Goal: Navigation & Orientation: Find specific page/section

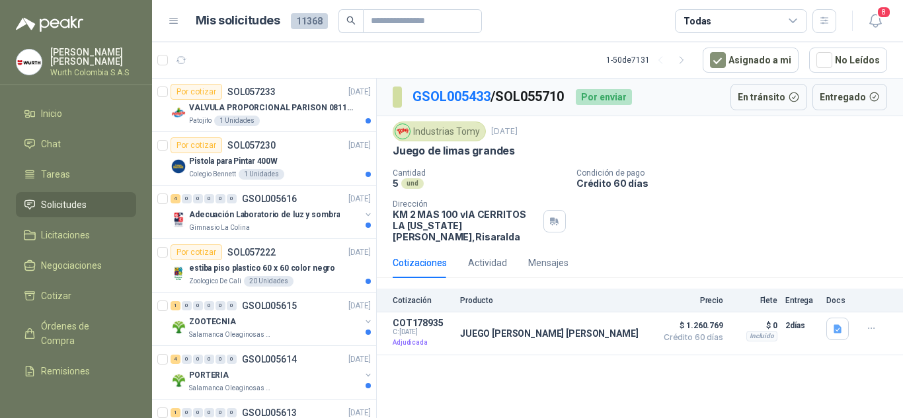
click at [72, 204] on span "Solicitudes" at bounding box center [64, 205] width 46 height 15
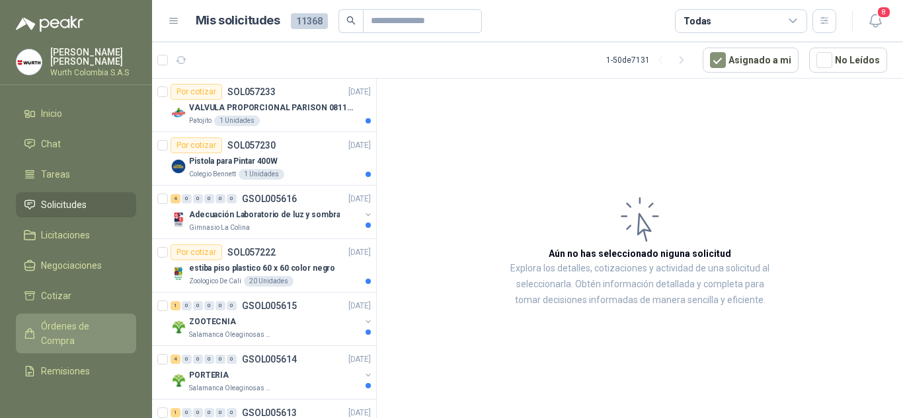
click at [71, 330] on span "Órdenes de Compra" at bounding box center [82, 333] width 83 height 29
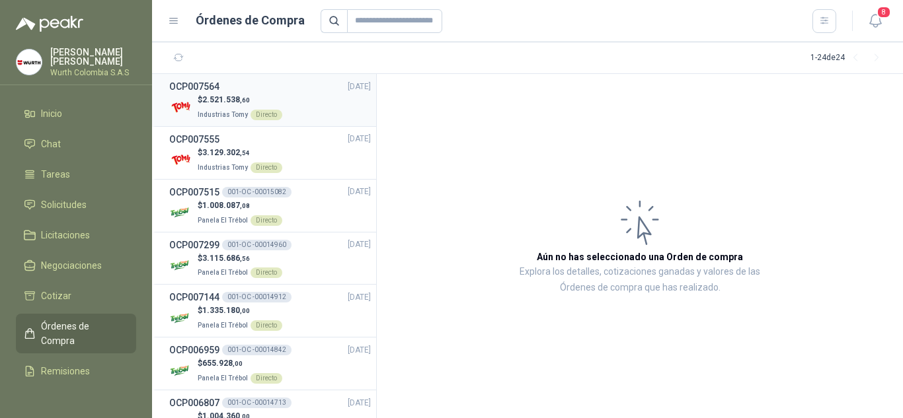
click at [190, 89] on h3 "OCP007564" at bounding box center [194, 86] width 50 height 15
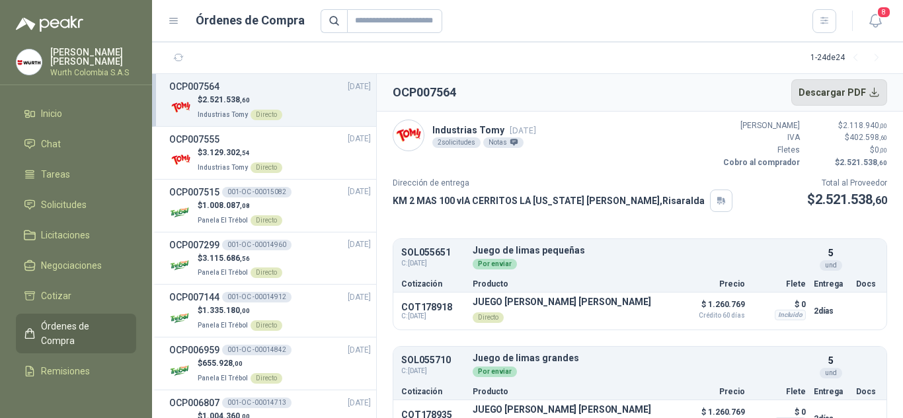
click at [875, 90] on button "Descargar PDF" at bounding box center [839, 92] width 96 height 26
click at [217, 148] on span "3.129.302 ,54" at bounding box center [226, 152] width 48 height 9
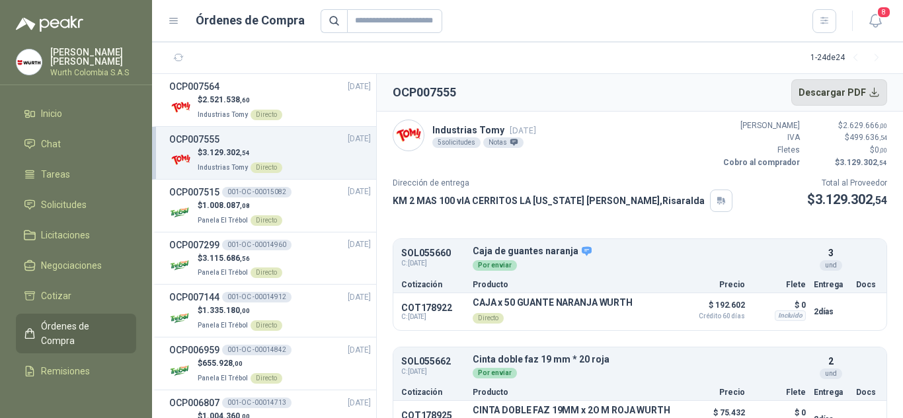
click at [878, 93] on button "Descargar PDF" at bounding box center [839, 92] width 96 height 26
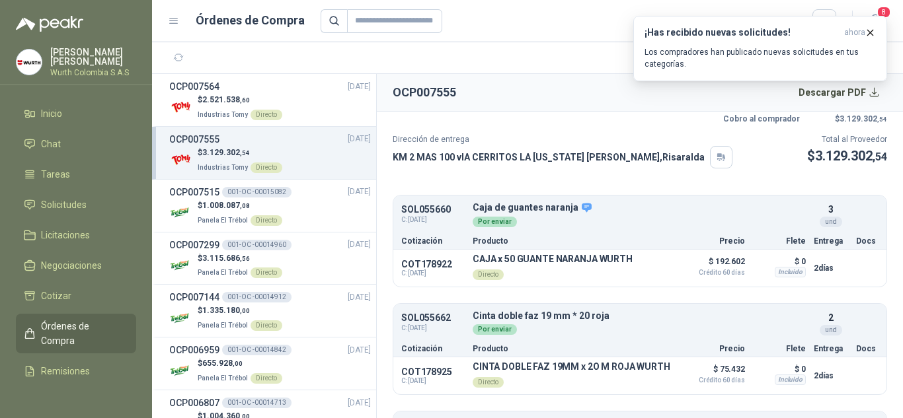
scroll to position [66, 0]
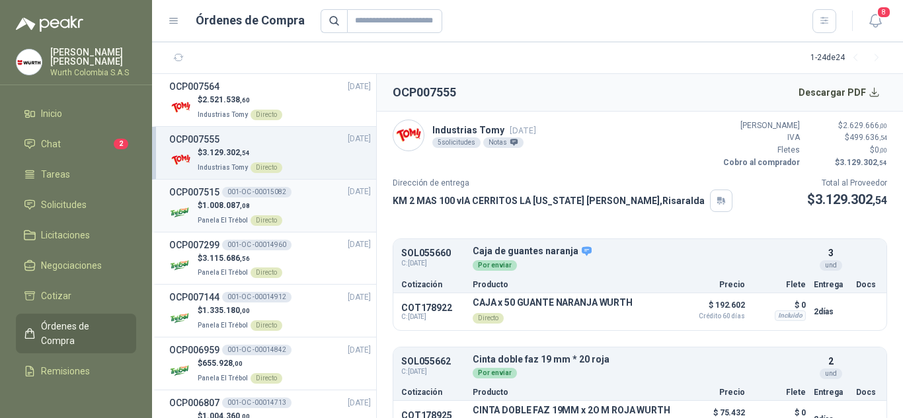
click at [202, 211] on p "$ 1.008.087 ,08" at bounding box center [240, 206] width 85 height 13
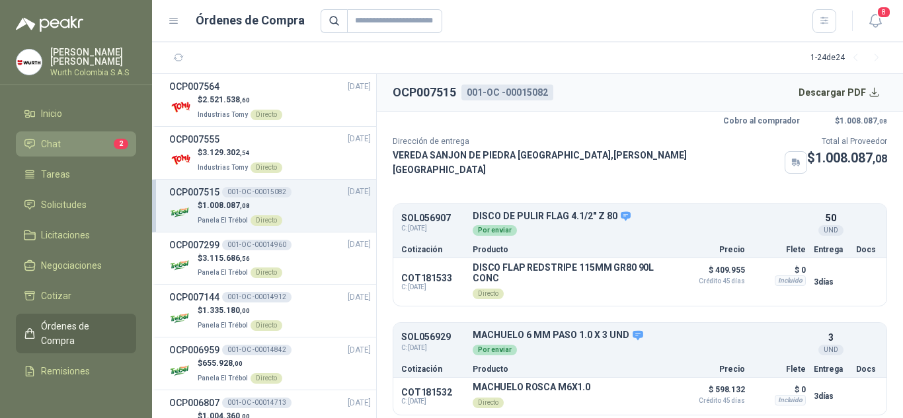
click at [83, 145] on li "Chat 2" at bounding box center [76, 144] width 104 height 15
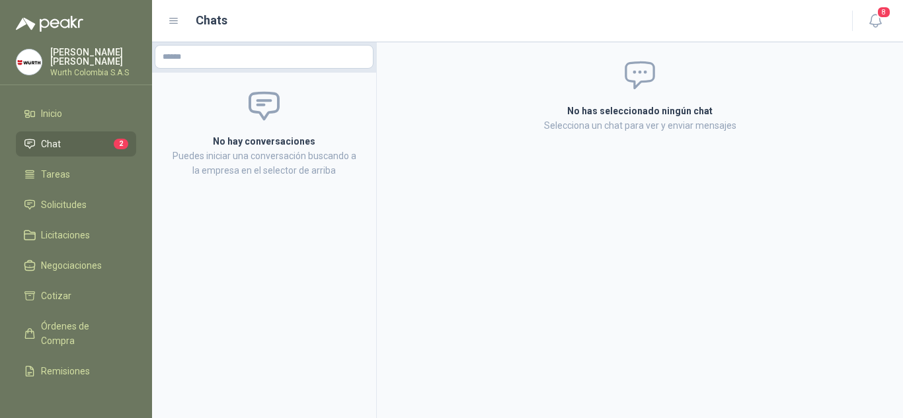
click at [114, 142] on span "2" at bounding box center [121, 144] width 15 height 11
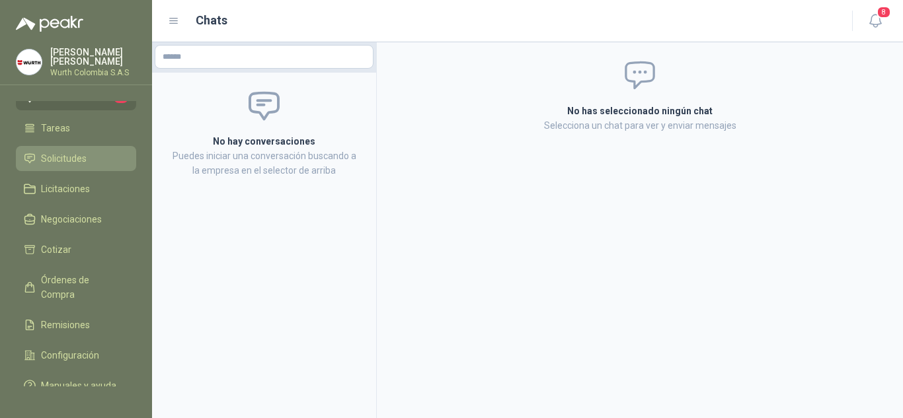
scroll to position [66, 0]
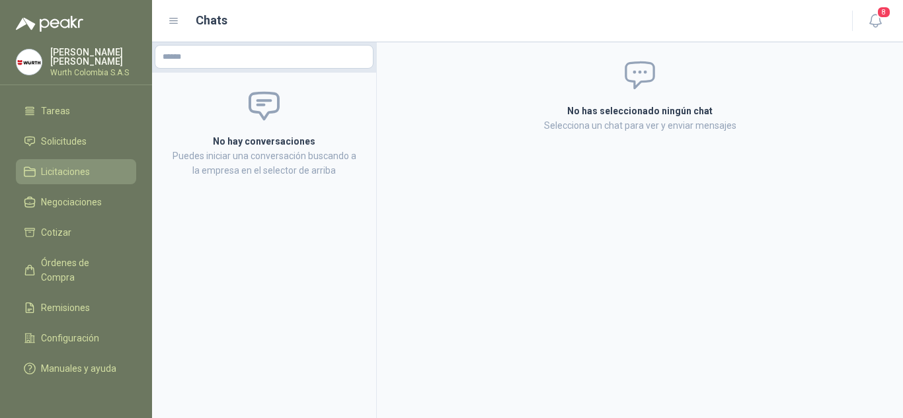
click at [63, 176] on span "Licitaciones" at bounding box center [65, 172] width 49 height 15
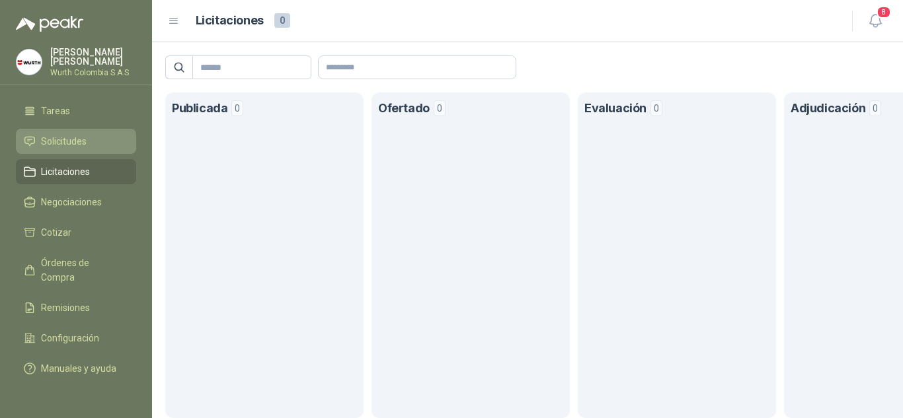
click at [79, 139] on span "Solicitudes" at bounding box center [64, 141] width 46 height 15
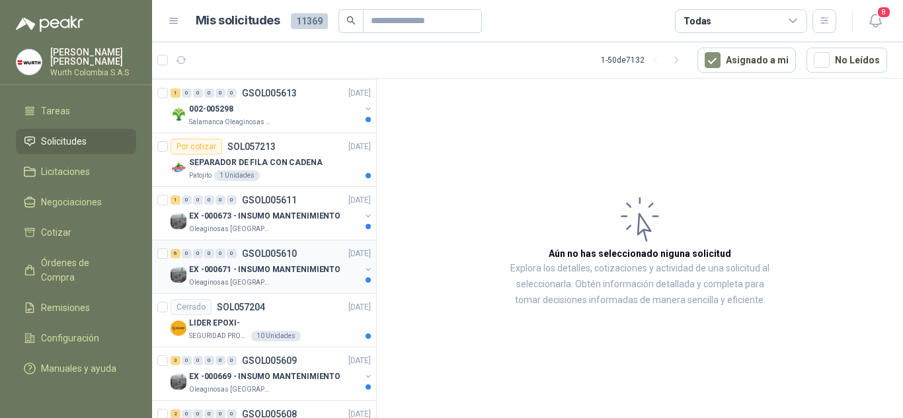
scroll to position [397, 0]
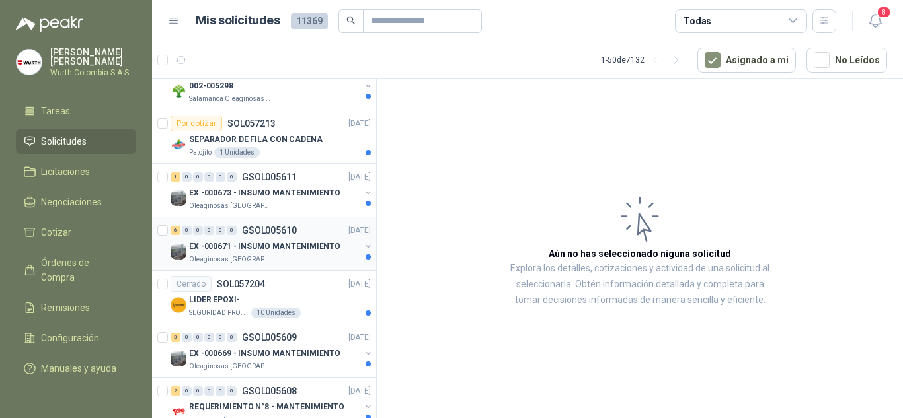
click at [243, 257] on p "Oleaginosas [GEOGRAPHIC_DATA][PERSON_NAME]" at bounding box center [230, 259] width 83 height 11
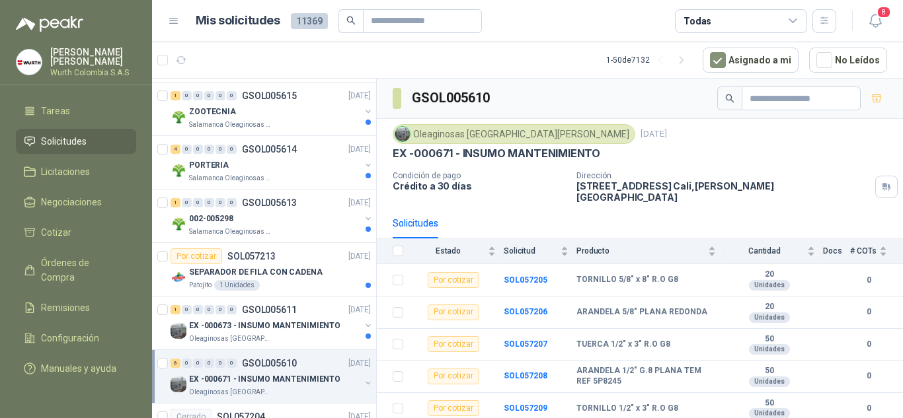
scroll to position [264, 0]
click at [224, 173] on div "Recibido" at bounding box center [232, 178] width 46 height 22
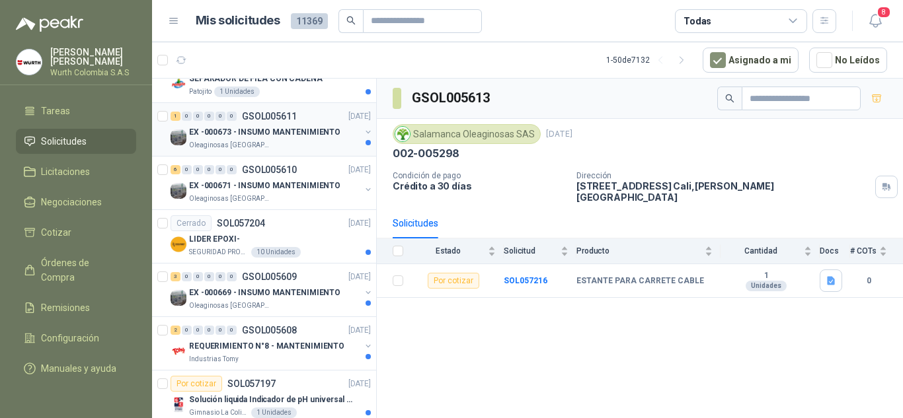
scroll to position [463, 0]
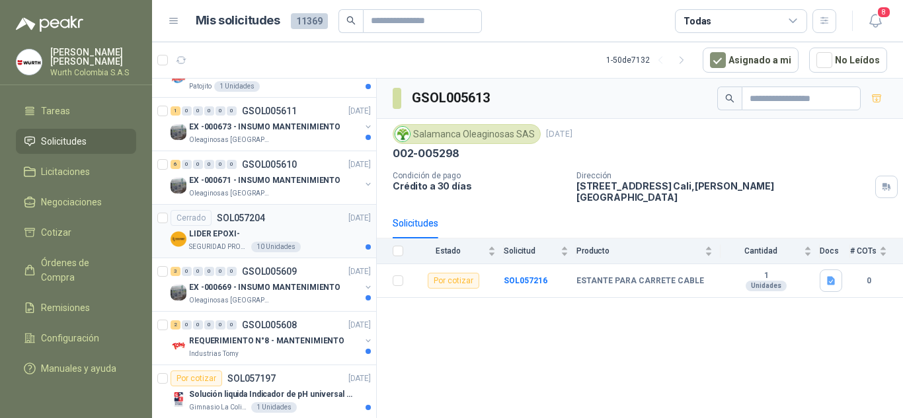
click at [204, 229] on p "LIDER EPOXI-" at bounding box center [214, 234] width 51 height 13
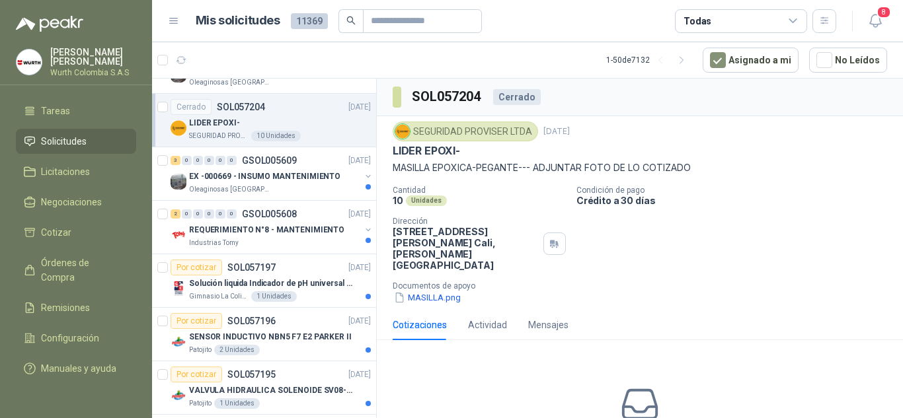
scroll to position [595, 0]
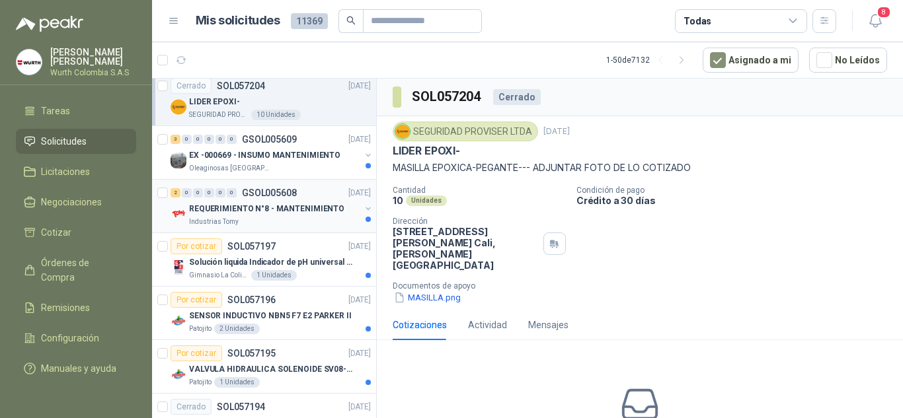
click at [211, 214] on p "REQUERIMIENTO N°8 - MANTENIMIENTO" at bounding box center [266, 209] width 155 height 13
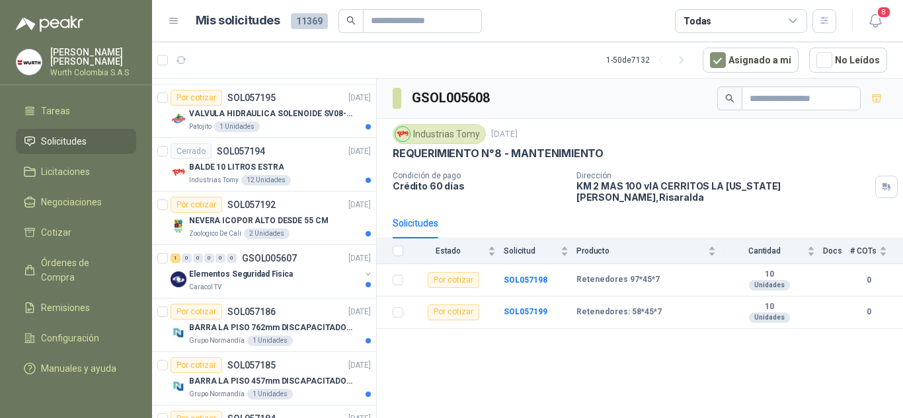
scroll to position [859, 0]
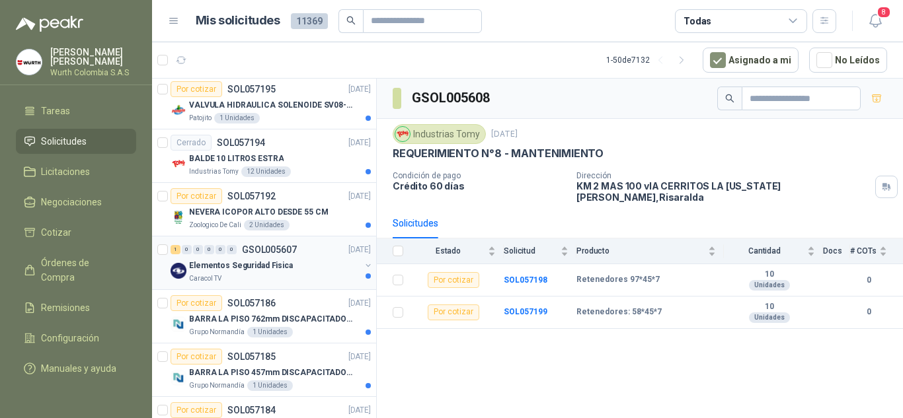
click at [213, 272] on div "Elementos Seguridad Fisica" at bounding box center [274, 266] width 171 height 16
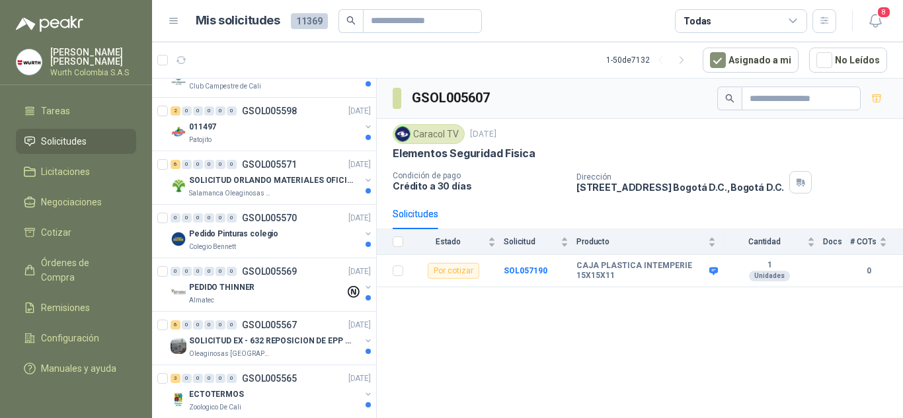
scroll to position [1784, 0]
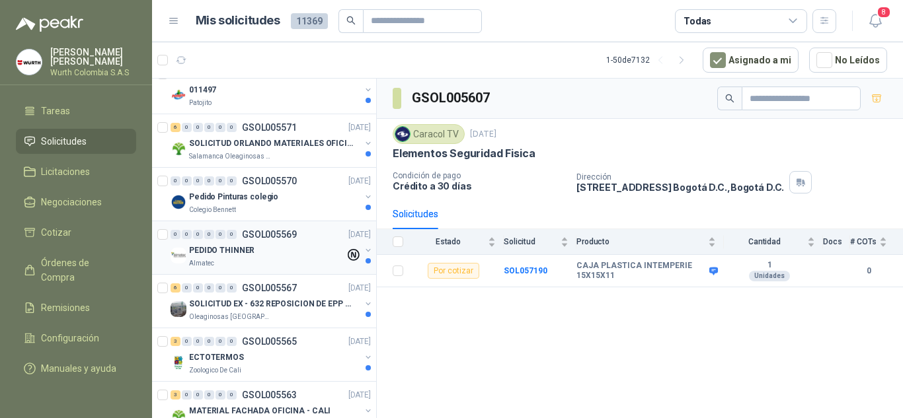
click at [211, 252] on p "PEDIDO THINNER" at bounding box center [221, 251] width 65 height 13
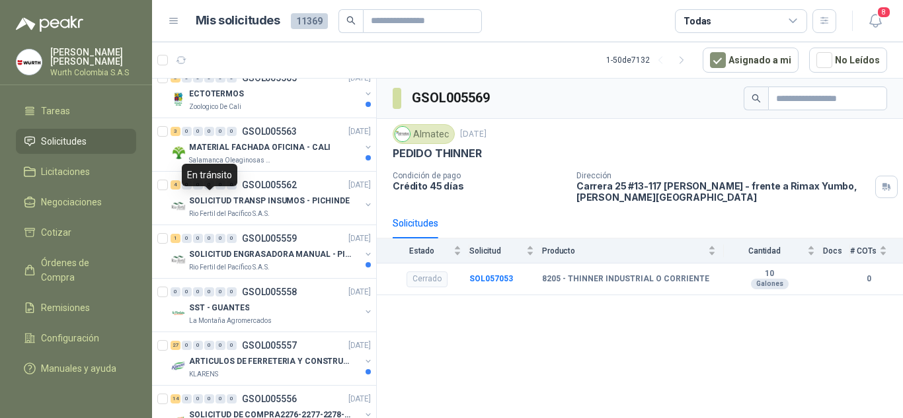
scroll to position [2049, 0]
click at [224, 314] on div "SST - GUANTES" at bounding box center [274, 307] width 171 height 16
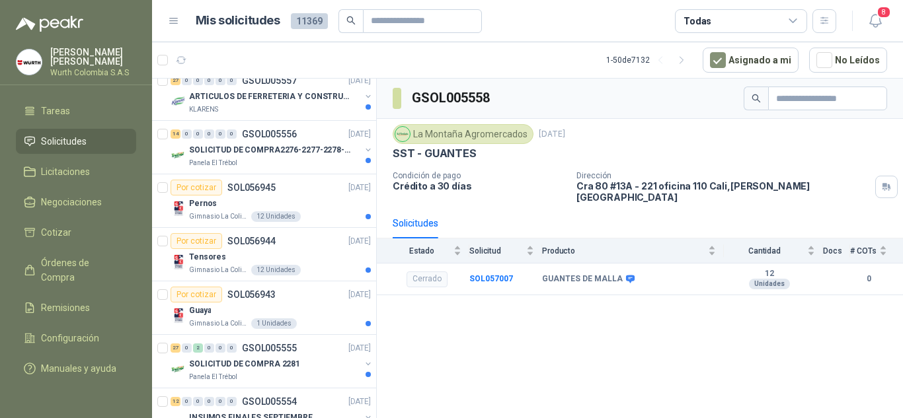
scroll to position [2361, 0]
